Goal: Task Accomplishment & Management: Complete application form

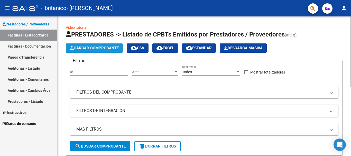
click at [101, 49] on span "Cargar Comprobante" at bounding box center [94, 48] width 49 height 5
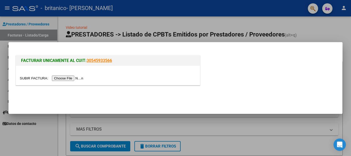
click at [67, 77] on input "file" at bounding box center [52, 78] width 65 height 5
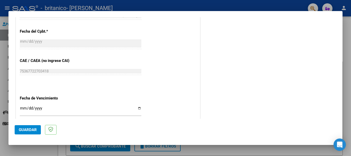
scroll to position [307, 0]
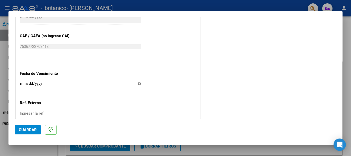
click at [23, 88] on input "Ingresar la fecha" at bounding box center [81, 86] width 122 height 8
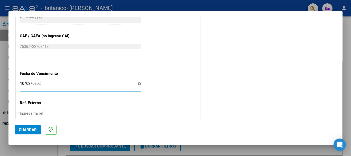
type input "[DATE]"
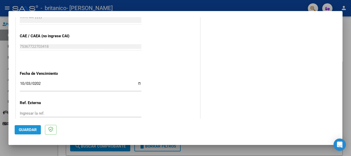
click at [28, 129] on span "Guardar" at bounding box center [28, 130] width 18 height 5
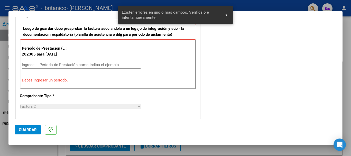
scroll to position [119, 0]
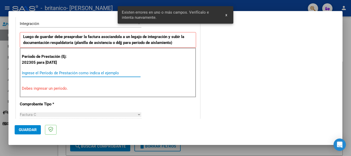
click at [35, 73] on input "Ingrese el Período de Prestación como indica el ejemplo" at bounding box center [81, 73] width 119 height 5
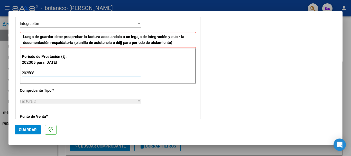
type input "202508"
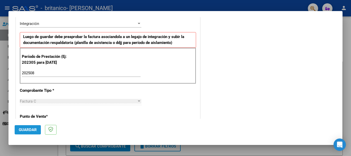
click at [24, 131] on span "Guardar" at bounding box center [28, 130] width 18 height 5
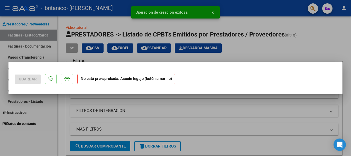
scroll to position [0, 0]
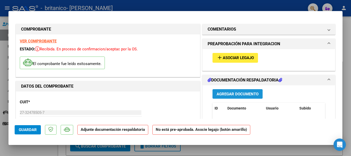
click at [236, 94] on span "Agregar Documento" at bounding box center [238, 94] width 42 height 5
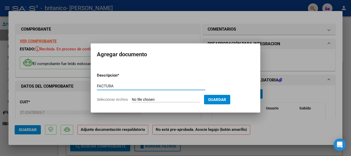
type input "FACTURA"
click at [159, 100] on input "Seleccionar Archivo" at bounding box center [166, 99] width 68 height 5
type input "C:\fakepath\27324785057_011_00002_00000325.pdf"
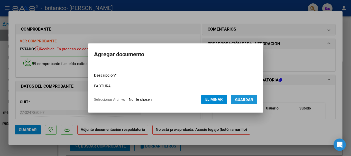
click at [250, 102] on button "Guardar" at bounding box center [244, 100] width 26 height 10
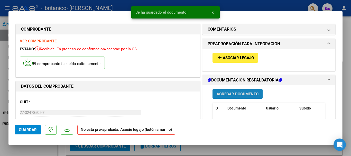
click at [245, 93] on span "Agregar Documento" at bounding box center [238, 94] width 42 height 5
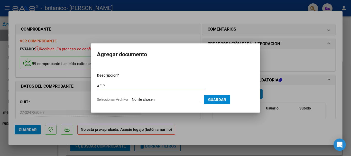
type input "AFIP"
click at [156, 99] on input "Seleccionar Archivo" at bounding box center [166, 99] width 68 height 5
type input "C:\fakepath\AFIP - Administración Federal de Ingresos Públicos-8.pdf"
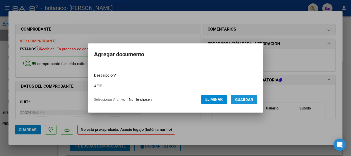
click at [251, 99] on span "Guardar" at bounding box center [244, 99] width 18 height 5
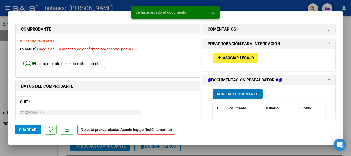
click at [236, 93] on span "Agregar Documento" at bounding box center [238, 94] width 42 height 5
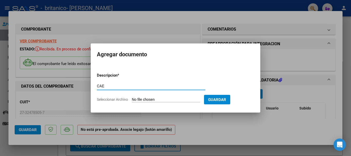
type input "CAE"
click at [166, 100] on input "Seleccionar Archivo" at bounding box center [166, 99] width 68 height 5
type input "C:\fakepath\Constatación de Comprobantes _ AFIP.pdf"
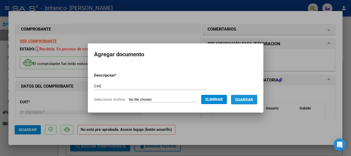
click at [249, 101] on span "Guardar" at bounding box center [244, 99] width 18 height 5
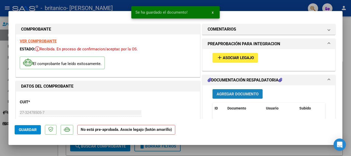
click at [248, 93] on span "Agregar Documento" at bounding box center [238, 94] width 42 height 5
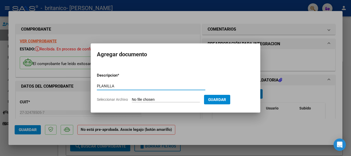
type input "PLANILLA"
click at [170, 98] on input "Seleccionar Archivo" at bounding box center [166, 99] width 68 height 5
click at [167, 98] on input "Seleccionar Archivo" at bounding box center [166, 99] width 68 height 5
type input "C:\fakepath\ASISTENCIA AGOSTO [PERSON_NAME].jpg"
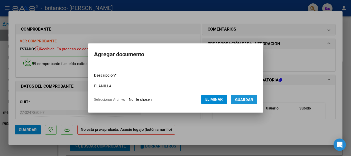
click at [242, 98] on span "Guardar" at bounding box center [244, 99] width 18 height 5
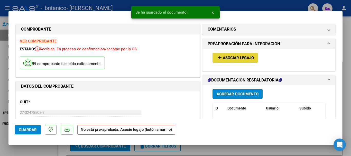
click at [235, 57] on span "Asociar Legajo" at bounding box center [238, 58] width 31 height 5
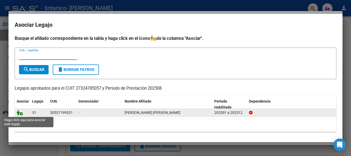
click at [23, 113] on icon at bounding box center [20, 113] width 6 height 6
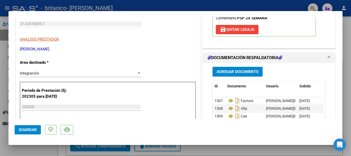
scroll to position [177, 0]
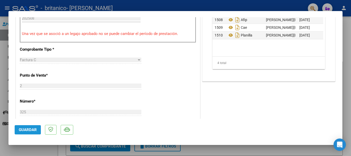
click at [25, 132] on button "Guardar" at bounding box center [28, 129] width 26 height 9
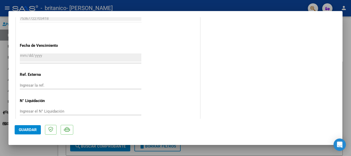
scroll to position [359, 0]
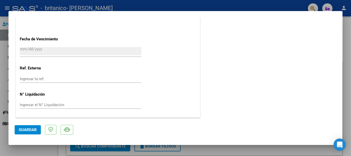
click at [23, 134] on mat-dialog-actions "Guardar" at bounding box center [176, 129] width 322 height 20
click at [258, 4] on div at bounding box center [175, 78] width 351 height 156
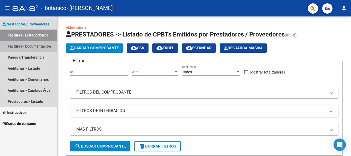
click at [42, 44] on link "Facturas - Documentación" at bounding box center [28, 46] width 57 height 11
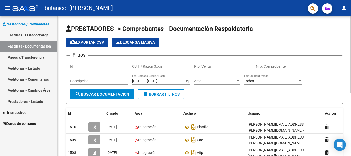
scroll to position [116, 0]
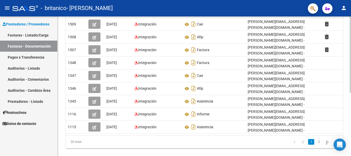
click at [350, 121] on div at bounding box center [350, 86] width 1 height 140
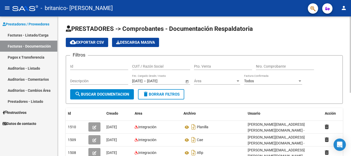
click at [351, 25] on div at bounding box center [350, 86] width 1 height 140
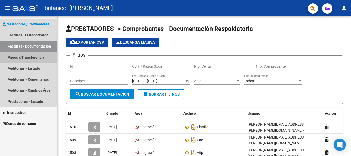
click at [27, 55] on link "Pagos x Transferencia" at bounding box center [28, 57] width 57 height 11
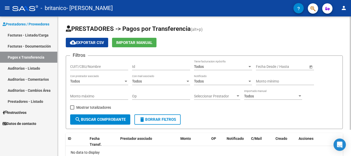
scroll to position [32, 0]
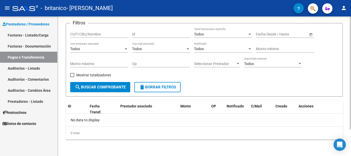
click at [351, 145] on div at bounding box center [350, 86] width 1 height 140
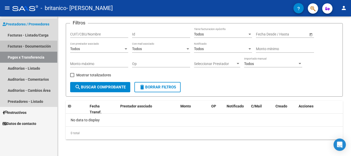
click at [45, 45] on link "Facturas - Documentación" at bounding box center [28, 46] width 57 height 11
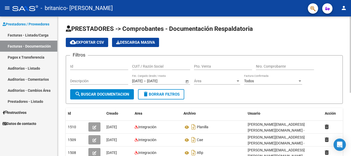
scroll to position [116, 0]
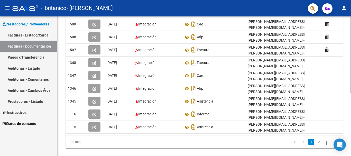
click at [351, 103] on div at bounding box center [350, 86] width 1 height 140
click at [318, 139] on link "2" at bounding box center [319, 142] width 6 height 6
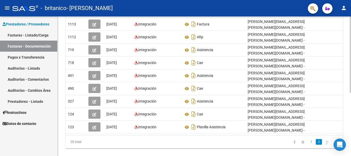
scroll to position [0, 0]
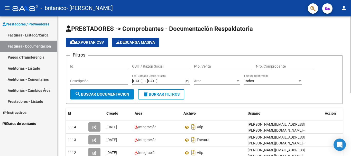
click at [351, 38] on div at bounding box center [350, 86] width 1 height 140
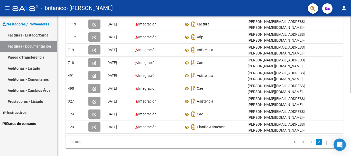
click at [351, 113] on div at bounding box center [350, 86] width 1 height 140
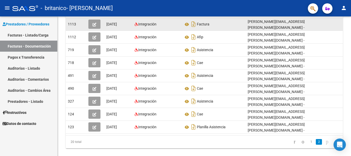
click at [117, 24] on span "[DATE]" at bounding box center [111, 24] width 11 height 4
click at [94, 24] on icon "button" at bounding box center [95, 25] width 4 height 4
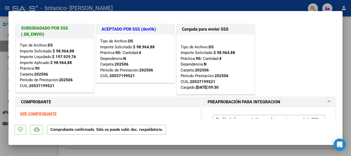
click at [348, 67] on div at bounding box center [175, 78] width 351 height 156
type input "$ 0,00"
